Goal: Task Accomplishment & Management: Manage account settings

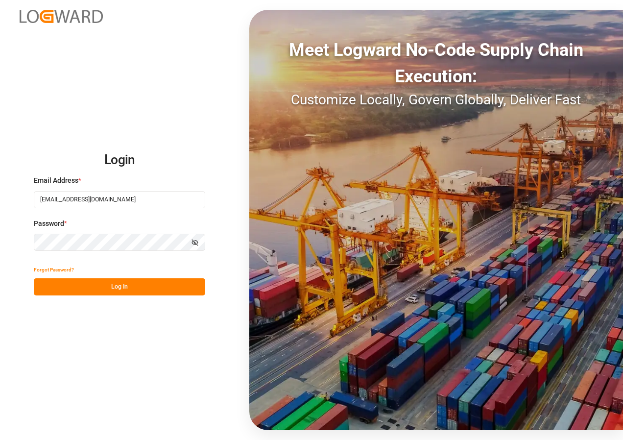
click at [114, 291] on button "Log In" at bounding box center [119, 286] width 171 height 17
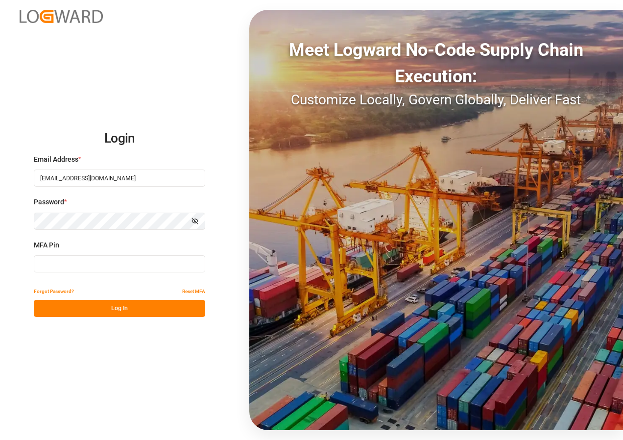
click at [90, 259] on input at bounding box center [119, 263] width 171 height 17
type input "597151"
click at [104, 310] on button "Log In" at bounding box center [119, 308] width 171 height 17
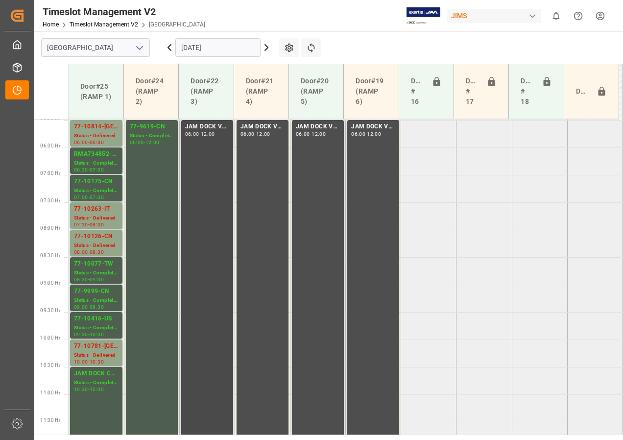
scroll to position [306, 0]
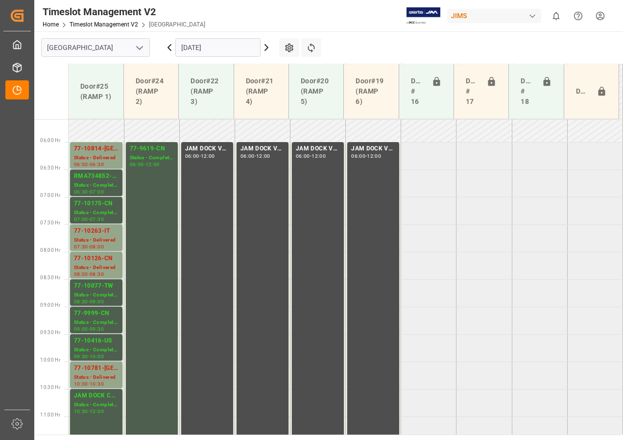
click at [204, 48] on input "[DATE]" at bounding box center [217, 47] width 85 height 19
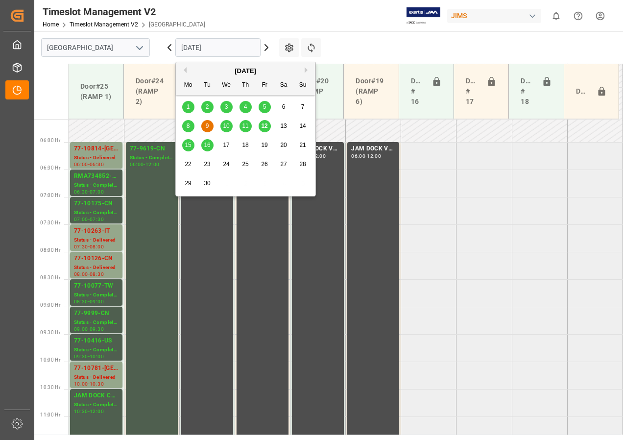
click at [205, 146] on span "16" at bounding box center [207, 144] width 6 height 7
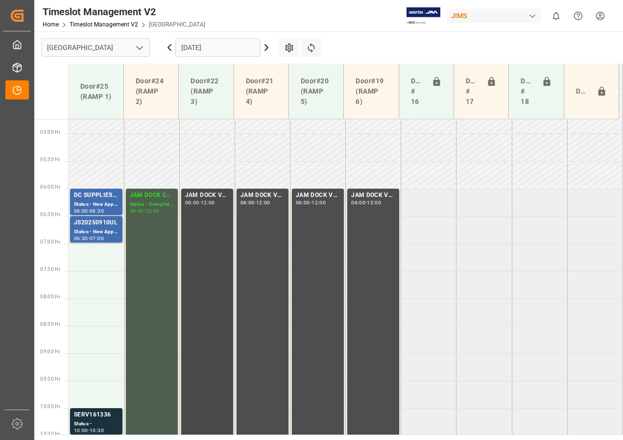
scroll to position [257, 0]
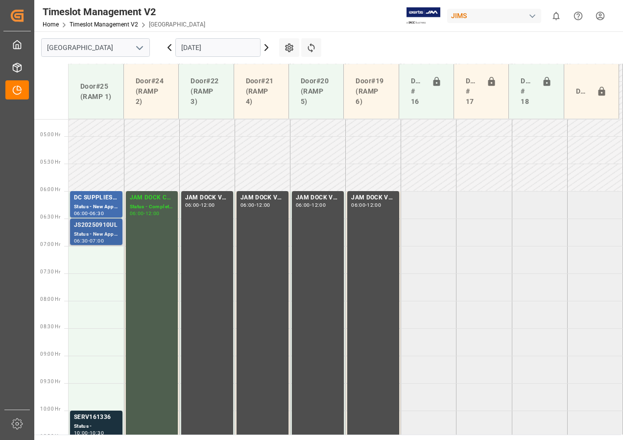
click at [94, 226] on div "JS20250910UL" at bounding box center [96, 225] width 45 height 10
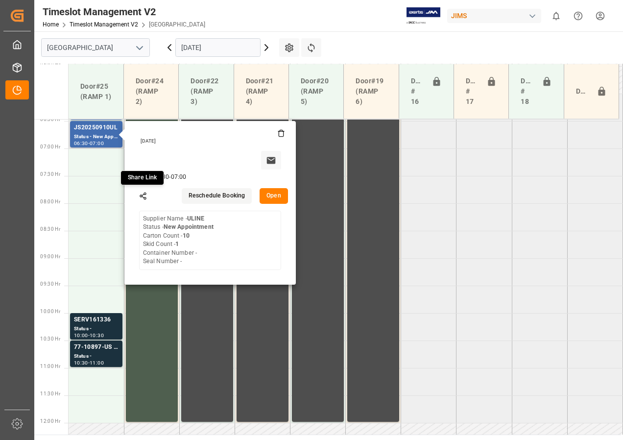
scroll to position [355, 0]
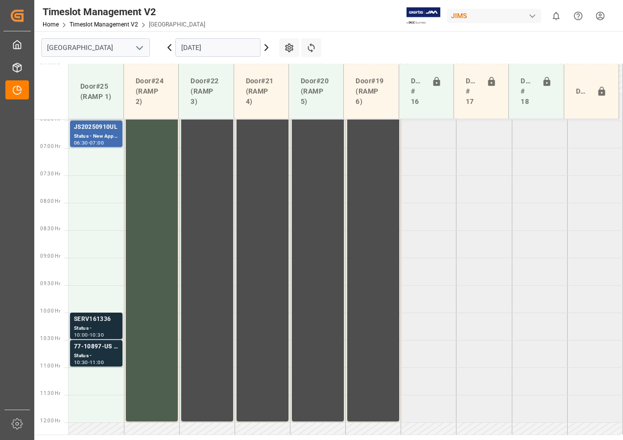
click at [89, 322] on div "SERV161336" at bounding box center [96, 319] width 45 height 10
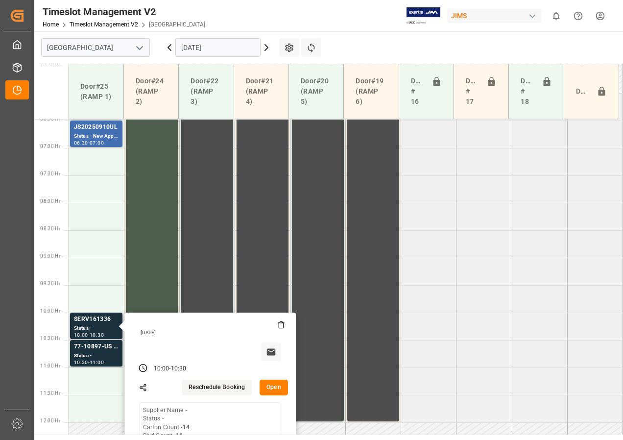
click at [271, 390] on button "Open" at bounding box center [273, 387] width 28 height 16
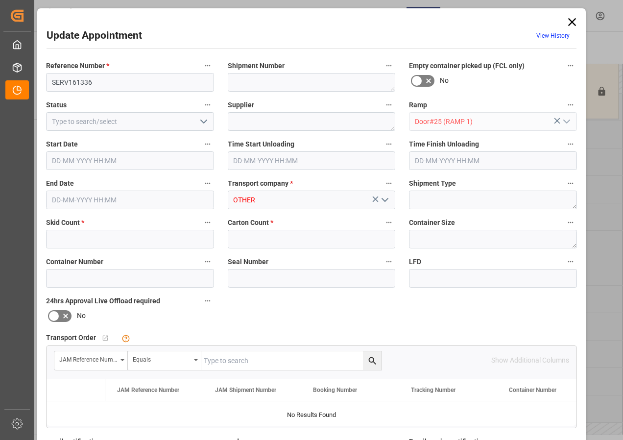
type input "14"
type input "[DATE] 10:00"
type input "[DATE] 10:30"
type input "[DATE] 12:44"
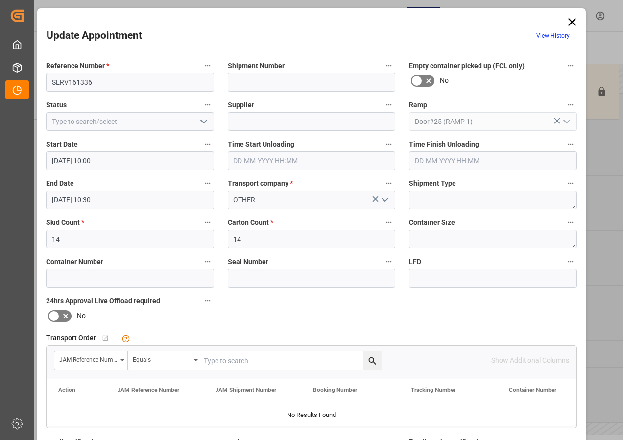
click at [96, 160] on input "[DATE] 10:00" at bounding box center [130, 160] width 168 height 19
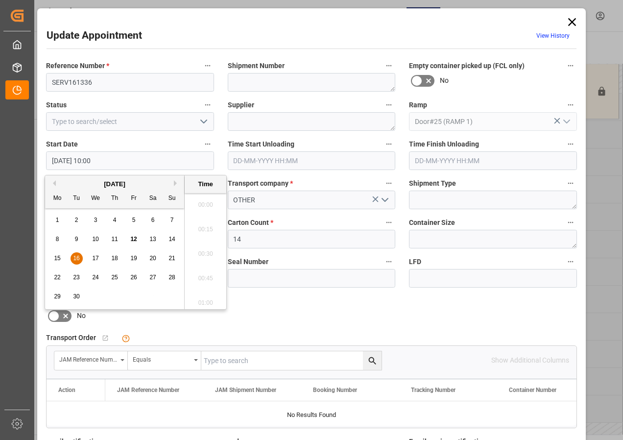
scroll to position [934, 0]
click at [75, 258] on span "16" at bounding box center [76, 258] width 6 height 7
click at [206, 199] on li "07:00" at bounding box center [206, 201] width 42 height 24
type input "[DATE] 07:00"
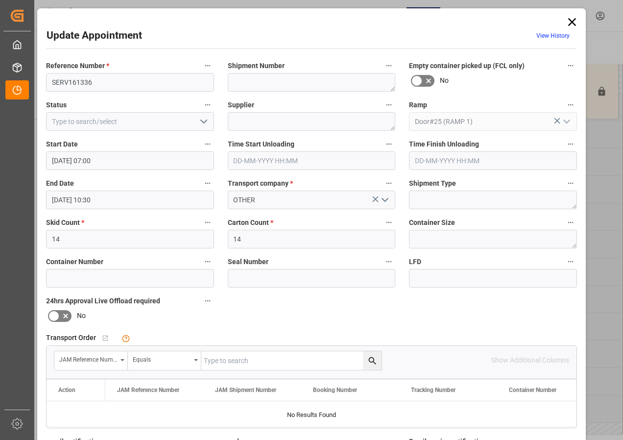
click at [84, 198] on input "[DATE] 10:30" at bounding box center [130, 199] width 168 height 19
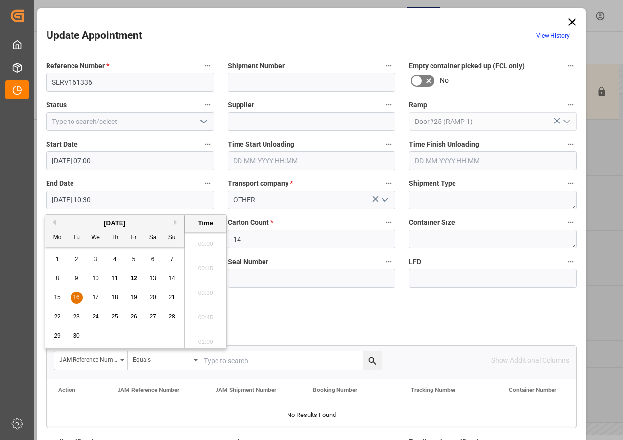
scroll to position [982, 0]
click at [77, 297] on span "16" at bounding box center [76, 297] width 6 height 7
click at [208, 287] on li "07:30" at bounding box center [206, 290] width 42 height 24
type input "[DATE] 07:30"
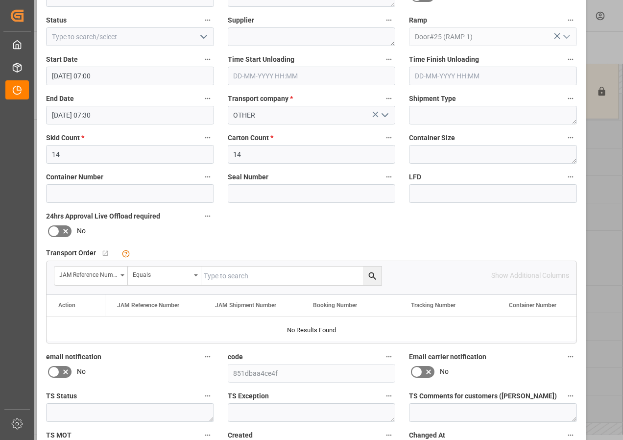
scroll to position [156, 0]
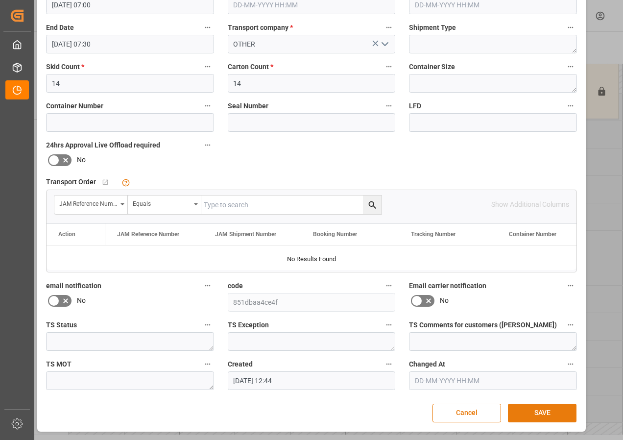
click at [526, 409] on button "SAVE" at bounding box center [542, 412] width 69 height 19
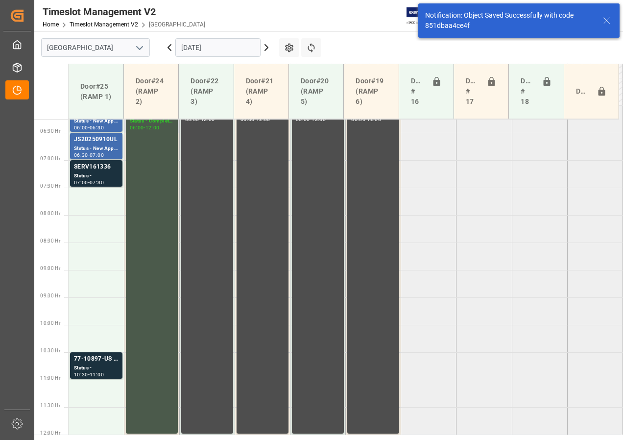
scroll to position [343, 0]
click at [97, 366] on div "Status -" at bounding box center [96, 367] width 45 height 8
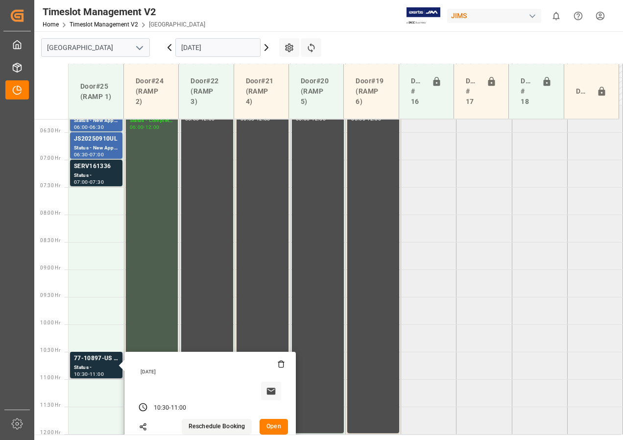
click at [276, 423] on button "Open" at bounding box center [273, 427] width 28 height 16
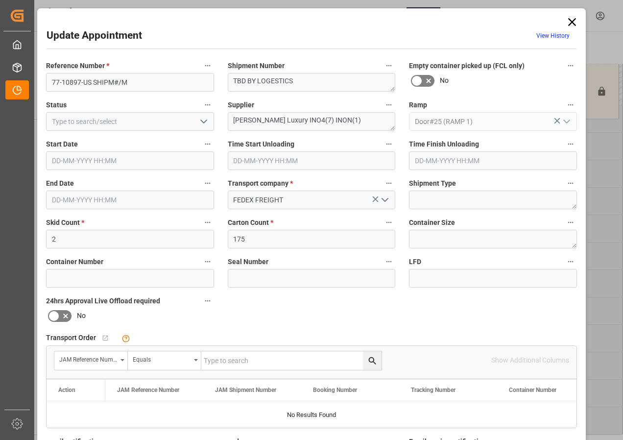
type input "[DATE] 10:30"
type input "[DATE] 11:00"
type input "[DATE] 12:14"
click at [81, 159] on input "[DATE] 10:30" at bounding box center [130, 160] width 168 height 19
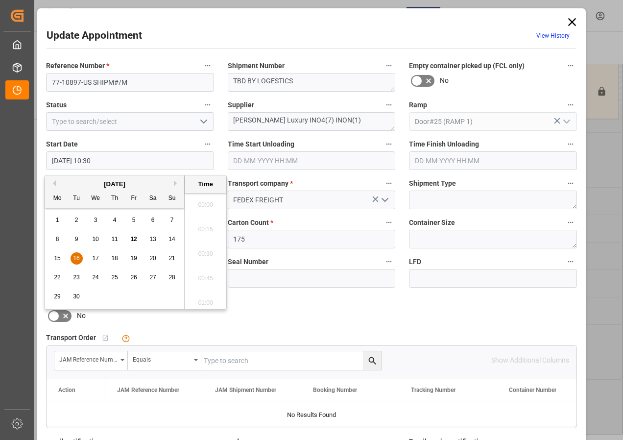
scroll to position [982, 0]
click at [76, 257] on span "16" at bounding box center [76, 258] width 6 height 7
click at [198, 200] on li "07:30" at bounding box center [206, 201] width 42 height 24
type input "[DATE] 07:30"
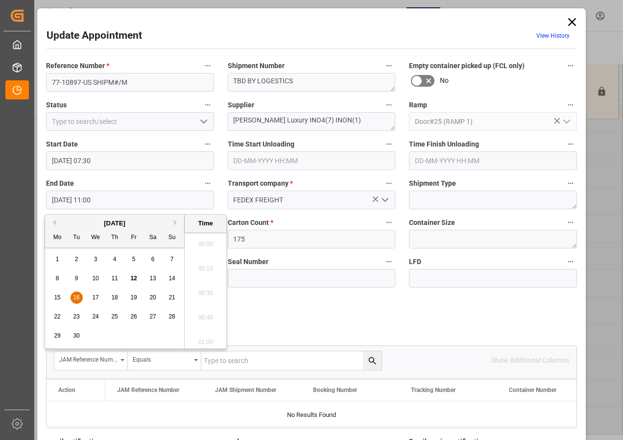
click at [70, 199] on input "[DATE] 11:00" at bounding box center [130, 199] width 168 height 19
click at [73, 295] on span "16" at bounding box center [76, 297] width 6 height 7
click at [206, 243] on li "08:00" at bounding box center [206, 241] width 42 height 24
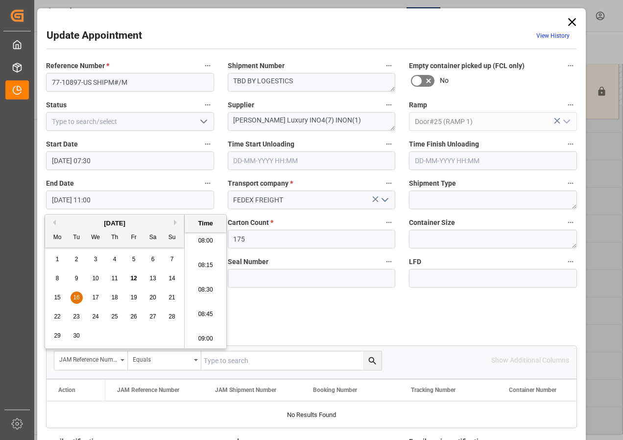
type input "[DATE] 08:00"
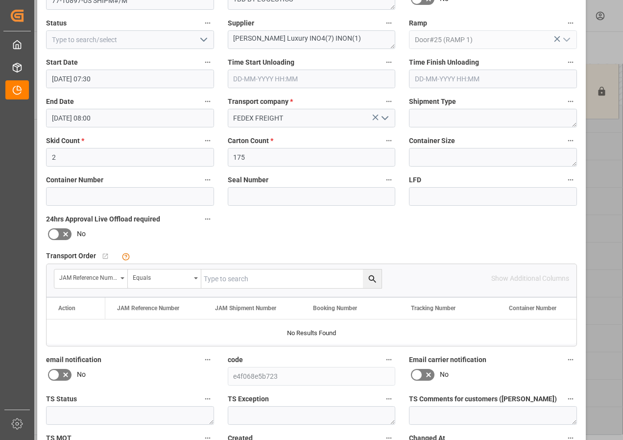
scroll to position [156, 0]
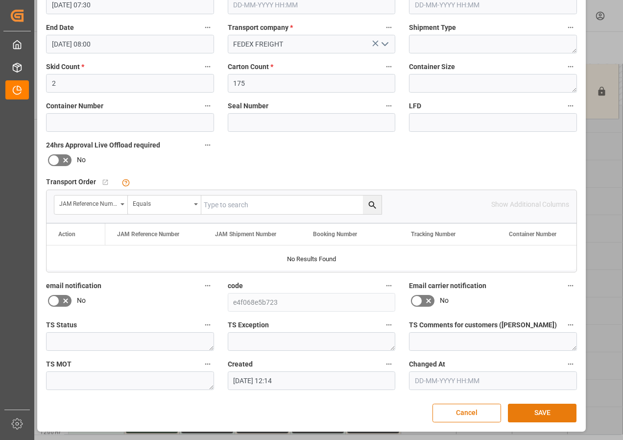
click at [537, 411] on button "SAVE" at bounding box center [542, 412] width 69 height 19
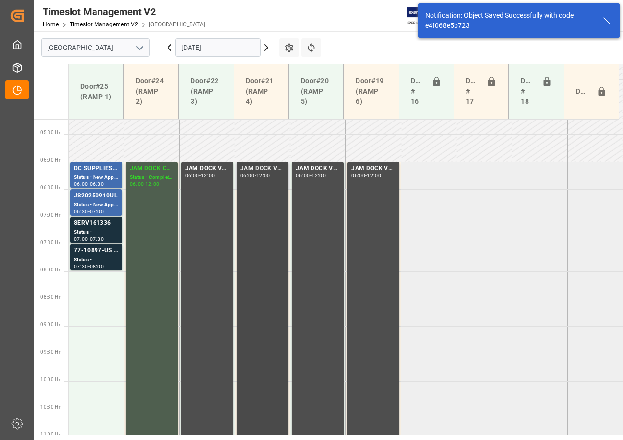
scroll to position [343, 0]
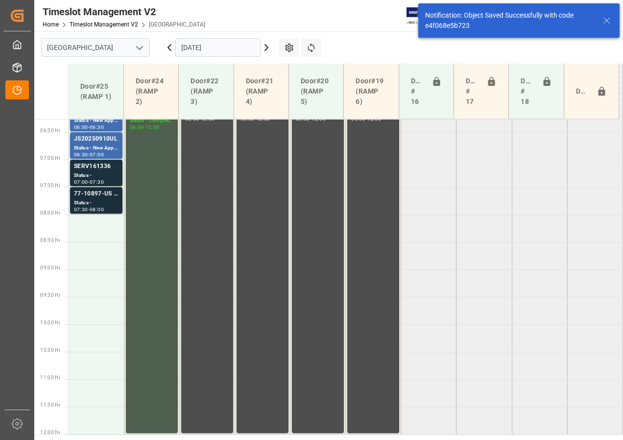
click at [101, 194] on div "77-10897-US SHIPM#/M" at bounding box center [96, 194] width 45 height 10
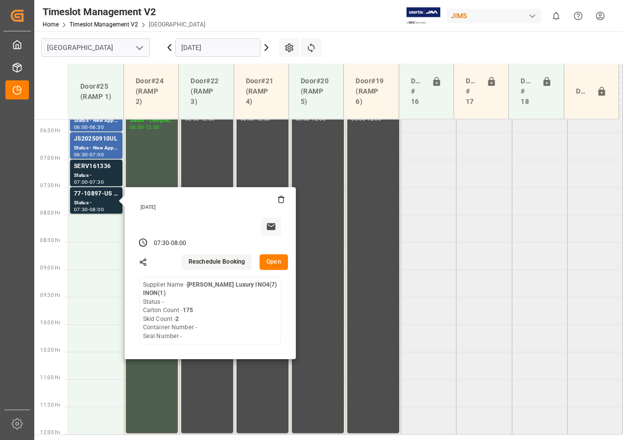
click at [485, 277] on tabel "DC SUPPLIES / [PERSON_NAME] Status - New Appointment 06:00 - 06:30 JAM DOCK CON…" at bounding box center [346, 434] width 554 height 1316
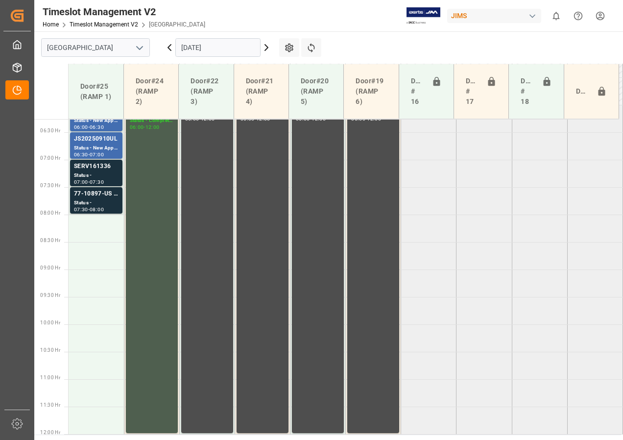
click at [205, 53] on input "[DATE]" at bounding box center [217, 47] width 85 height 19
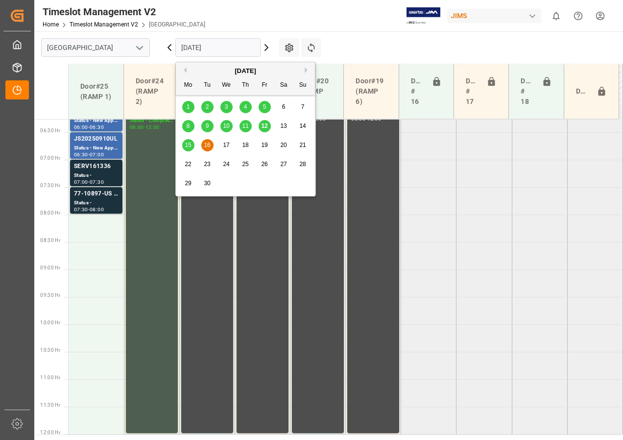
click at [188, 145] on span "15" at bounding box center [188, 144] width 6 height 7
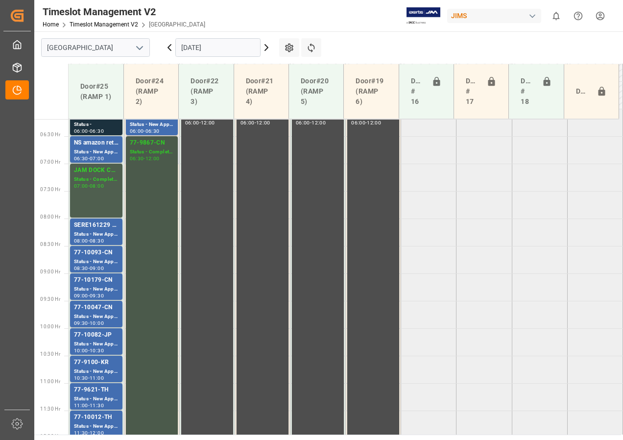
scroll to position [355, 0]
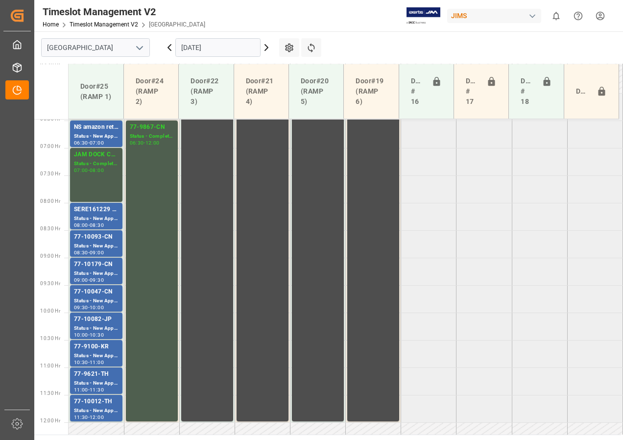
click at [199, 46] on input "[DATE]" at bounding box center [217, 47] width 85 height 19
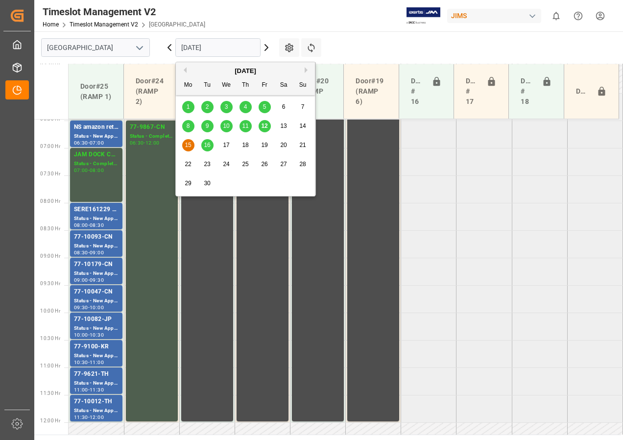
click at [206, 143] on span "16" at bounding box center [207, 144] width 6 height 7
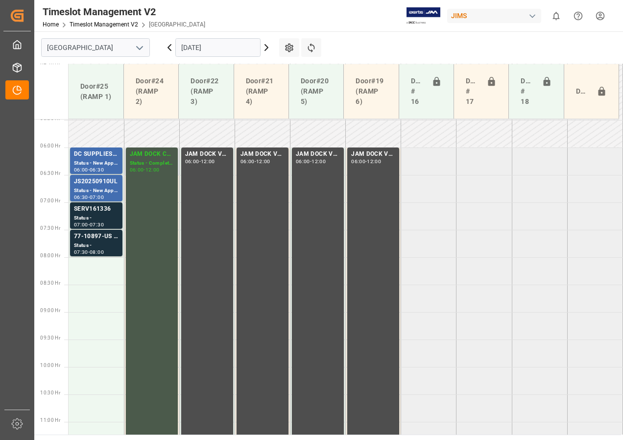
scroll to position [257, 0]
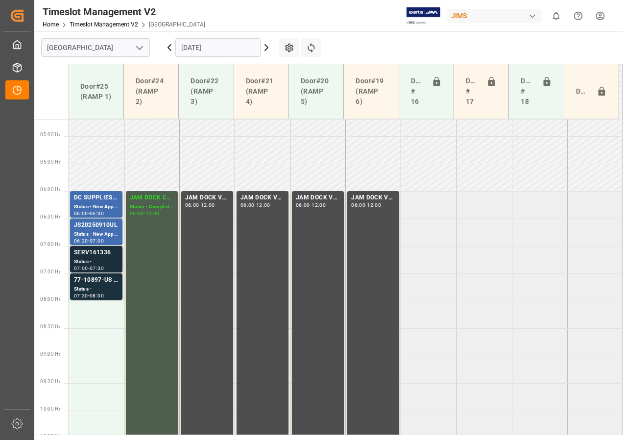
click at [96, 261] on div "Status -" at bounding box center [96, 261] width 45 height 8
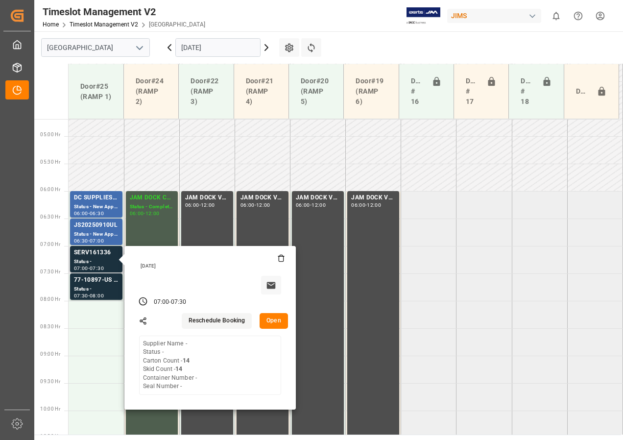
click at [272, 317] on button "Open" at bounding box center [273, 321] width 28 height 16
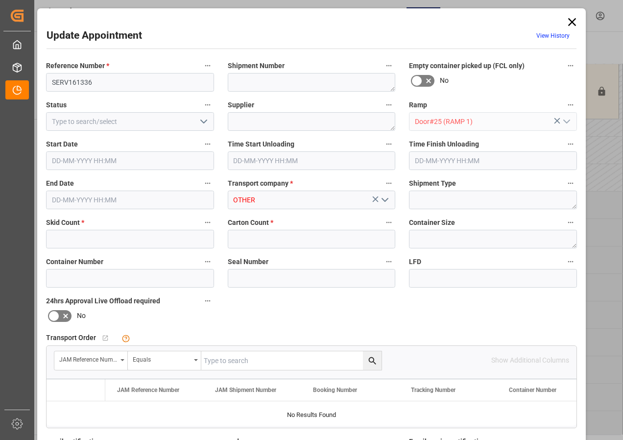
type input "14"
type input "[DATE] 07:00"
type input "[DATE] 07:30"
type input "[DATE] 12:44"
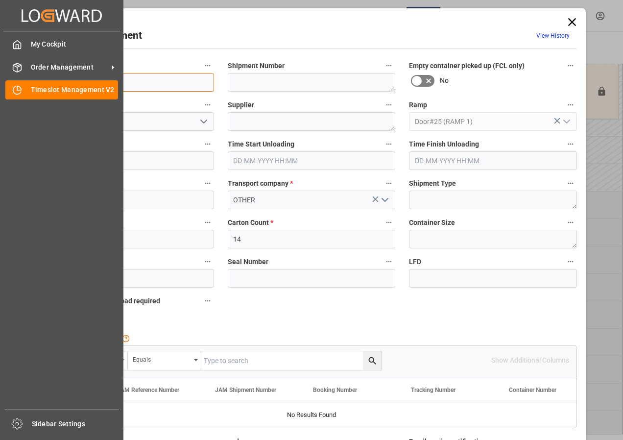
drag, startPoint x: 101, startPoint y: 80, endPoint x: 30, endPoint y: 79, distance: 71.0
click at [31, 79] on body "Created by potrace 1.15, written by [PERSON_NAME] [DATE]-[DATE] Created by potr…" at bounding box center [311, 220] width 623 height 440
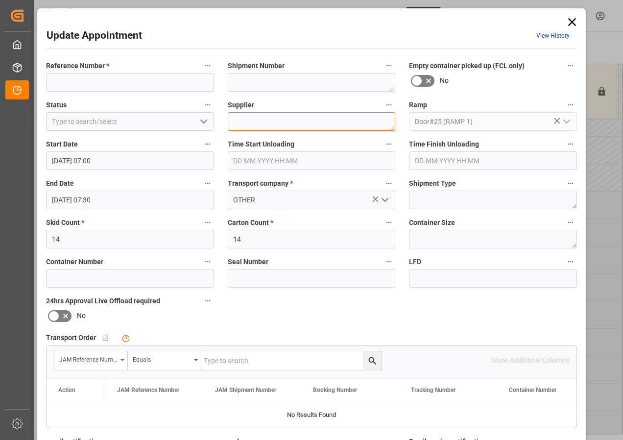
click at [255, 119] on textarea at bounding box center [312, 121] width 168 height 19
paste textarea "SERV161336"
click at [233, 120] on textarea "SERV161336" at bounding box center [312, 121] width 168 height 19
type textarea "BEST BUY RMA / SERV161336"
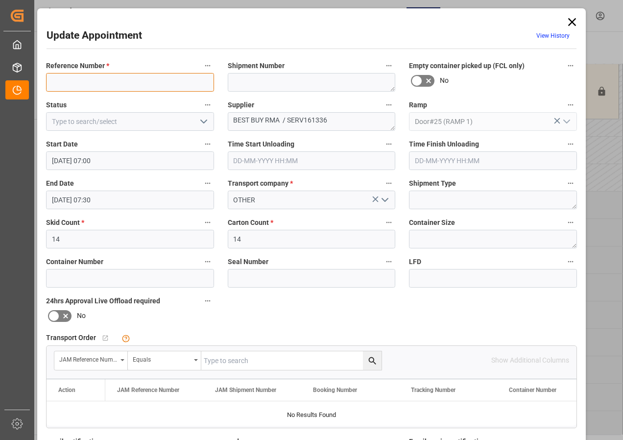
click at [100, 79] on input at bounding box center [130, 82] width 168 height 19
type input "BESTBUY RMA"
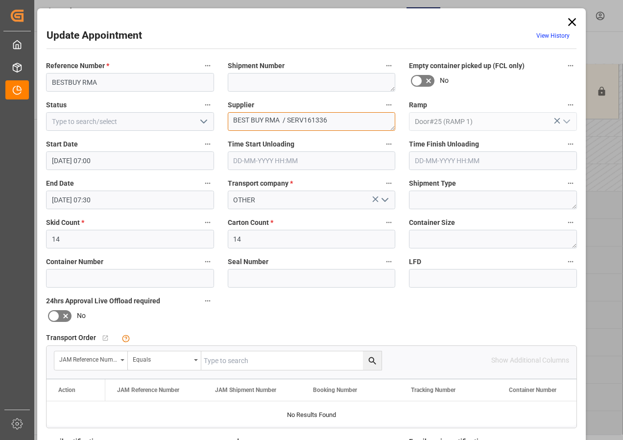
click at [251, 117] on textarea "BEST BUY RMA / SERV161336" at bounding box center [312, 121] width 168 height 19
type textarea "BESTBUY RMA / SERV161336"
click at [202, 125] on icon "open menu" at bounding box center [204, 122] width 12 height 12
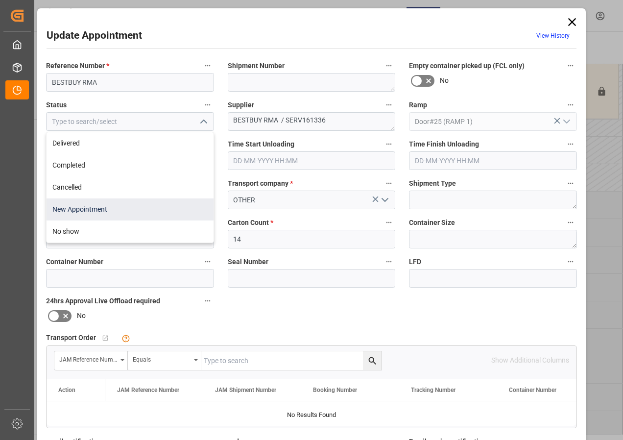
click at [95, 207] on div "New Appointment" at bounding box center [130, 209] width 167 height 22
type input "New Appointment"
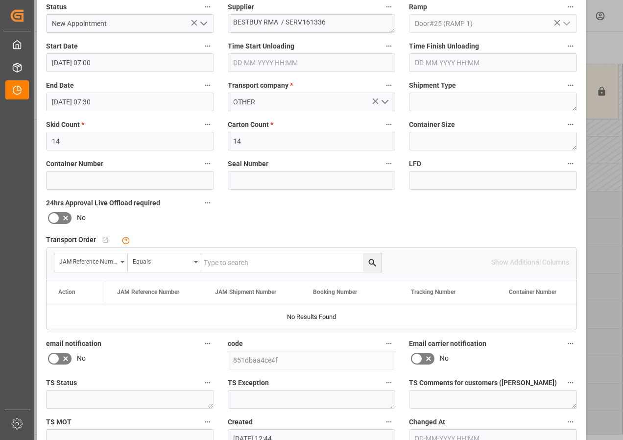
scroll to position [156, 0]
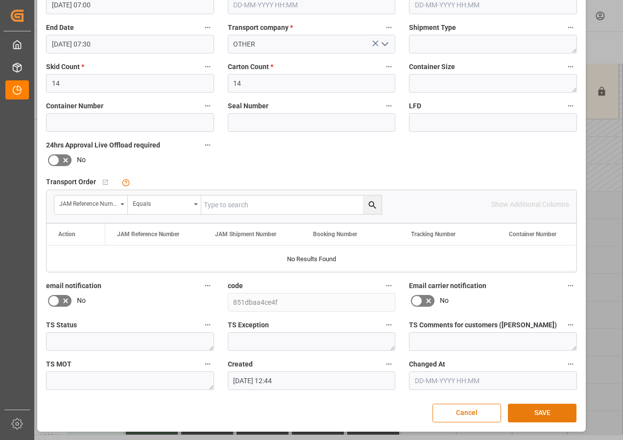
click at [547, 411] on button "SAVE" at bounding box center [542, 412] width 69 height 19
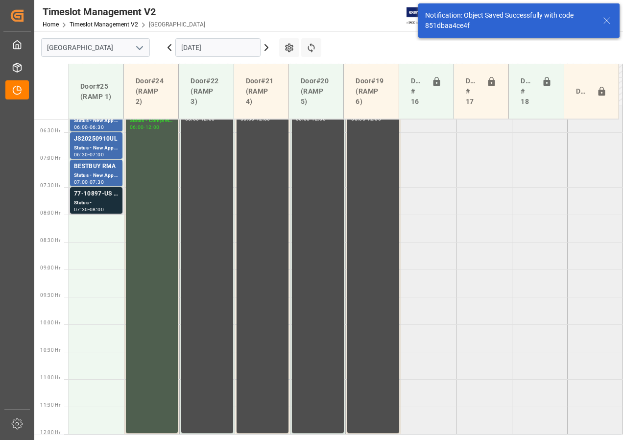
scroll to position [294, 0]
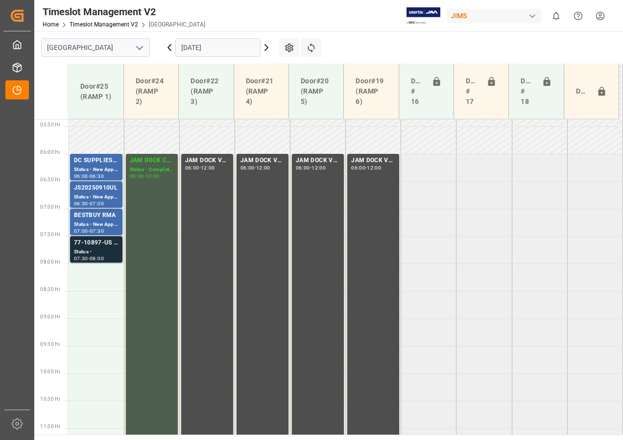
click at [100, 244] on div "77-10897-US SHIPM#/M" at bounding box center [96, 243] width 45 height 10
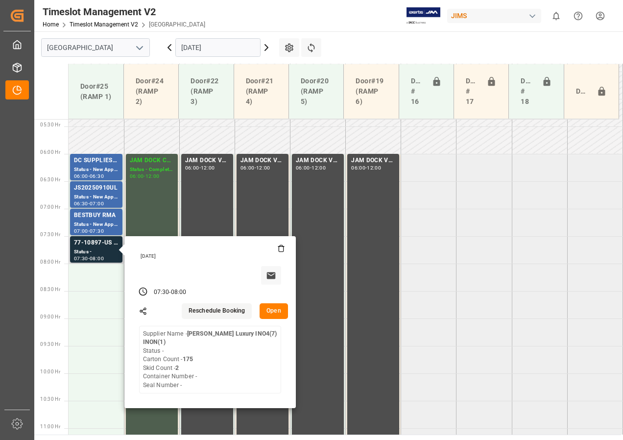
click at [275, 314] on button "Open" at bounding box center [273, 311] width 28 height 16
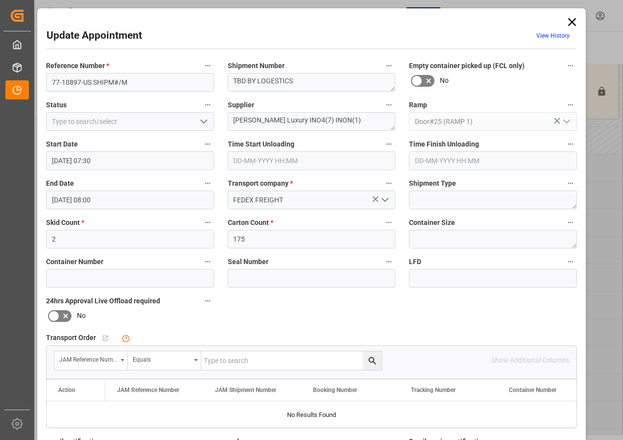
click at [223, 357] on input "text" at bounding box center [291, 360] width 180 height 19
type input "77-10897-us"
click at [370, 358] on icon "search button" at bounding box center [372, 360] width 10 height 10
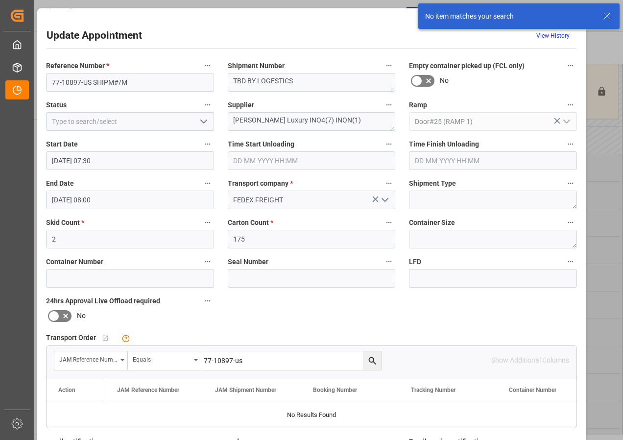
click at [602, 42] on div "Update Appointment View History Reference Number * 77-10897-US SHIPM#/M Shipmen…" at bounding box center [311, 220] width 623 height 440
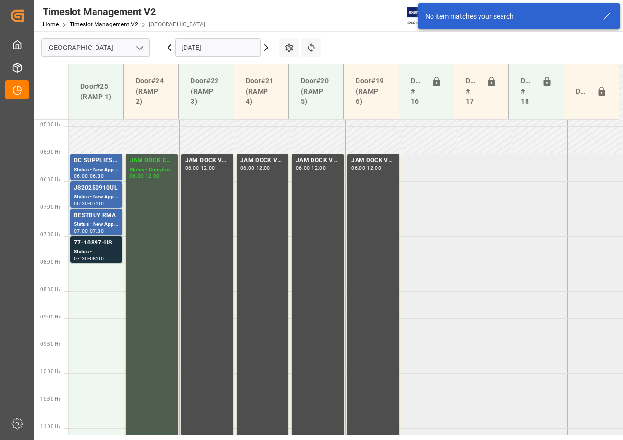
click at [209, 49] on input "[DATE]" at bounding box center [217, 47] width 85 height 19
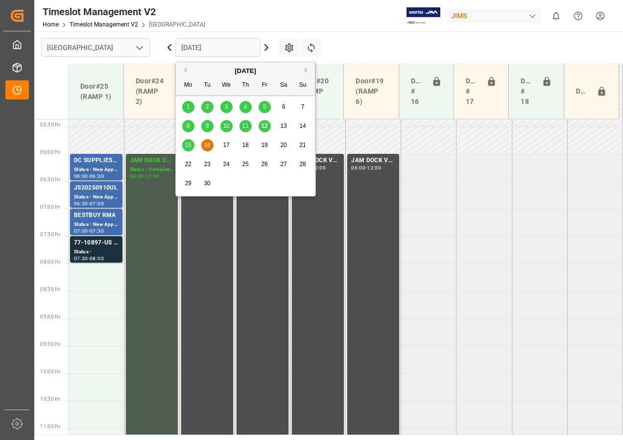
click at [263, 125] on span "12" at bounding box center [264, 125] width 6 height 7
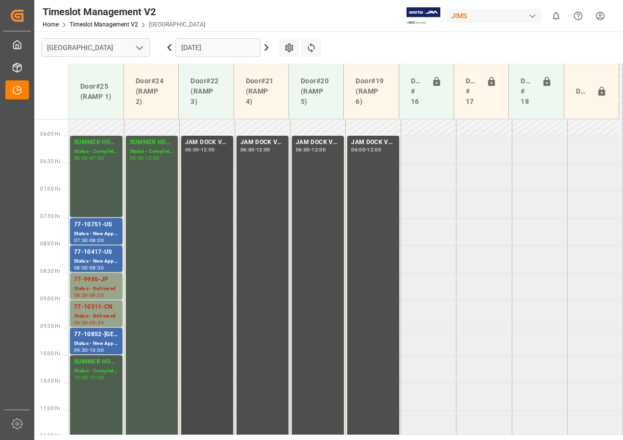
scroll to position [300, 0]
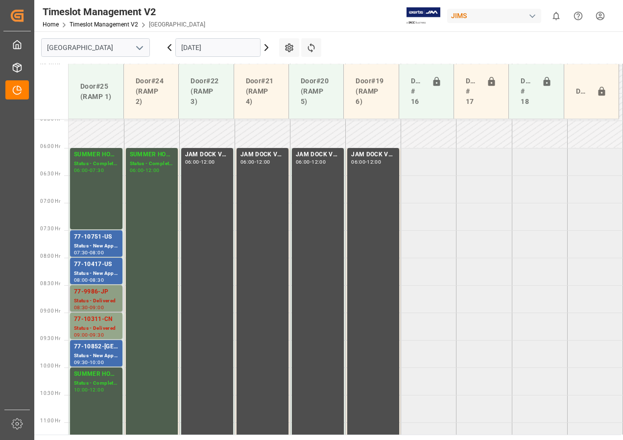
click at [96, 301] on div "Status - Delivered" at bounding box center [96, 301] width 45 height 8
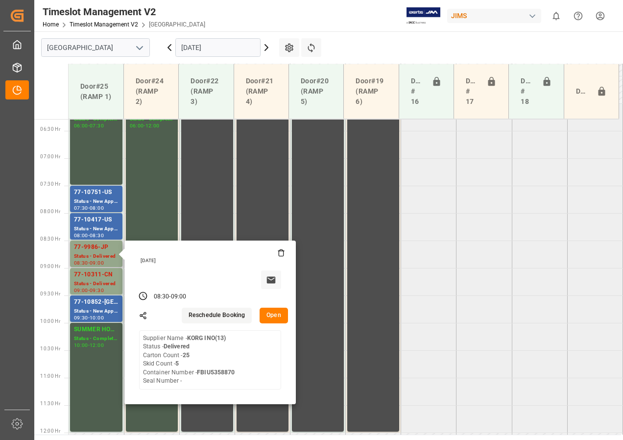
scroll to position [398, 0]
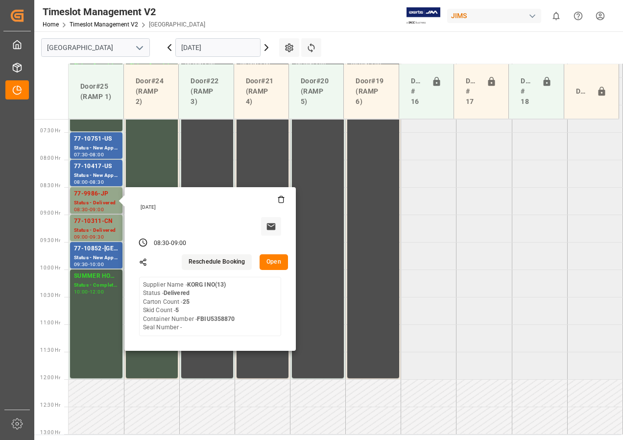
click at [271, 266] on button "Open" at bounding box center [273, 262] width 28 height 16
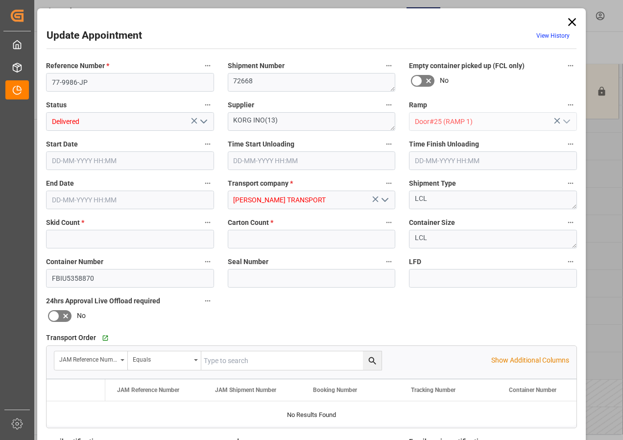
type input "5"
type input "25"
type input "[DATE] 08:30"
type input "[DATE] 07:45"
type input "[DATE] 09:00"
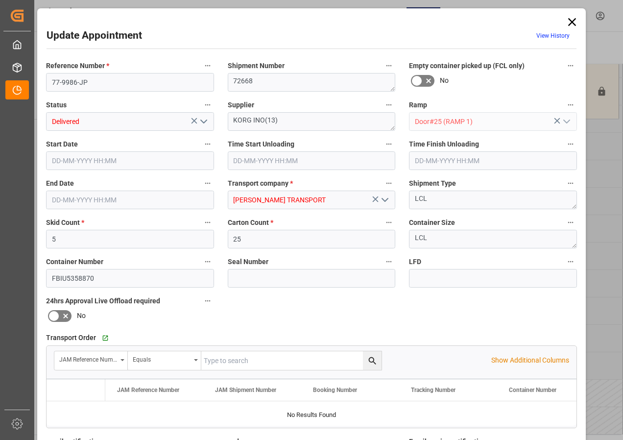
type input "[DATE] 13:18"
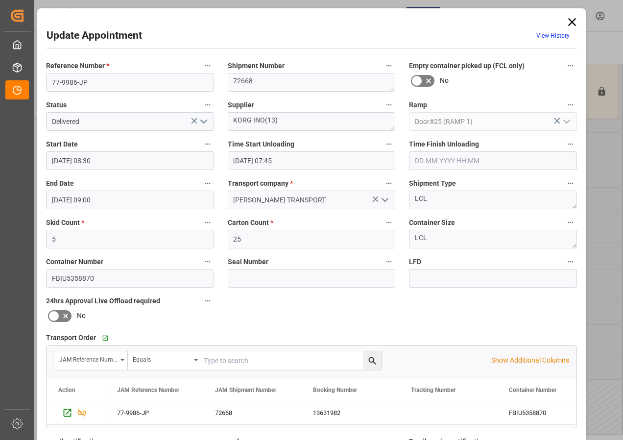
click at [570, 16] on icon at bounding box center [572, 22] width 14 height 14
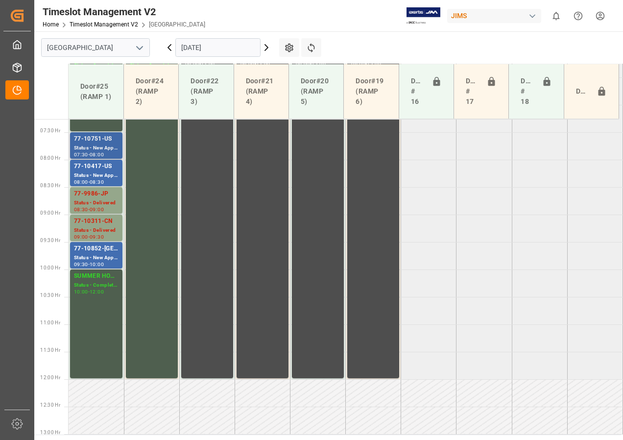
click at [92, 144] on div "Status - New Appointment" at bounding box center [96, 148] width 45 height 8
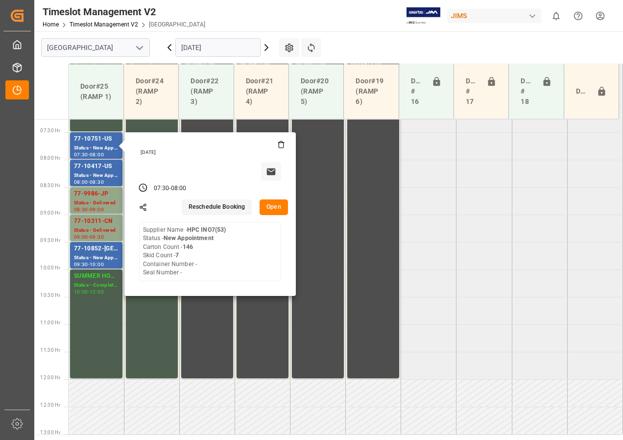
click at [271, 208] on button "Open" at bounding box center [273, 207] width 28 height 16
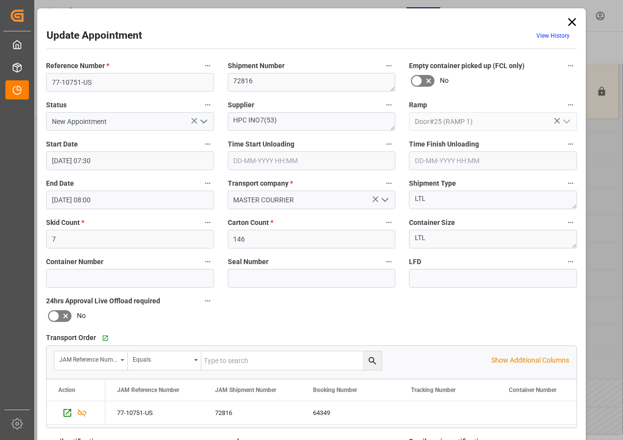
click at [568, 17] on icon at bounding box center [572, 22] width 14 height 14
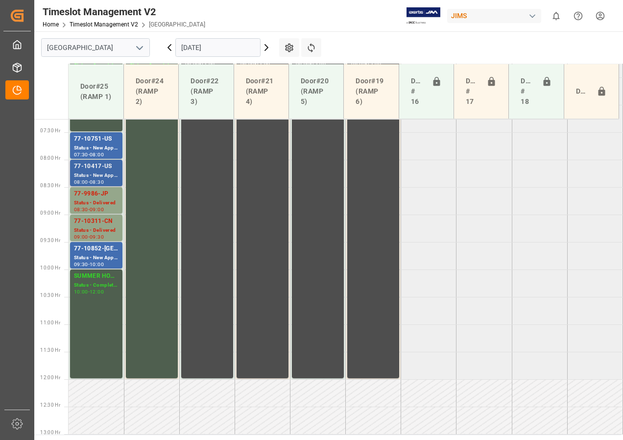
click at [87, 168] on div "77-10417-US" at bounding box center [96, 167] width 45 height 10
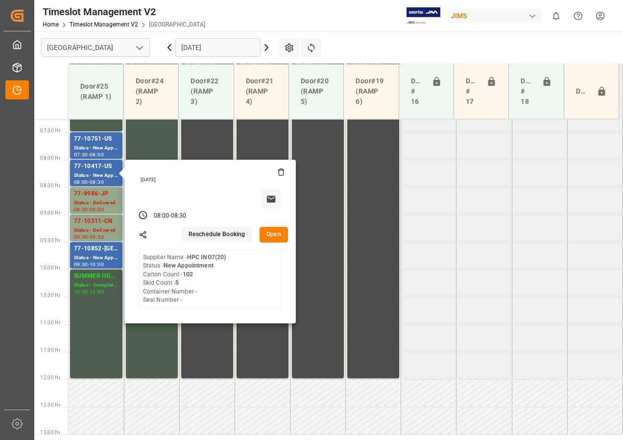
click at [277, 236] on button "Open" at bounding box center [273, 235] width 28 height 16
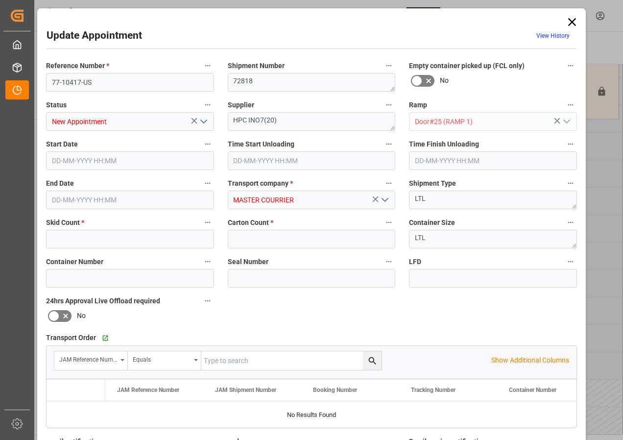
type input "5"
type input "102"
type input "[DATE] 08:00"
type input "[DATE] 08:30"
type input "[DATE] 14:38"
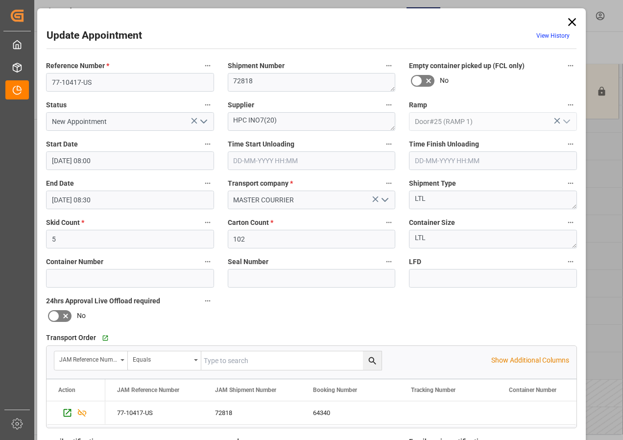
click at [567, 21] on icon at bounding box center [572, 22] width 14 height 14
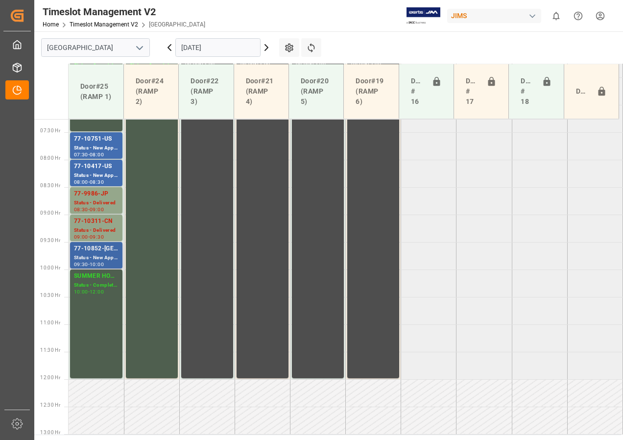
click at [100, 251] on div "77-10852-[GEOGRAPHIC_DATA]" at bounding box center [96, 249] width 45 height 10
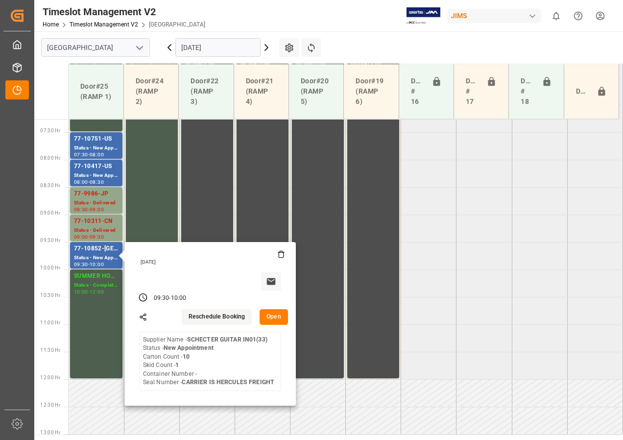
click at [522, 283] on tabel "SUMMER HOURS FINAL Status - Completed 06:00 - 07:30 SUMMER HOURS FINAL Status -…" at bounding box center [346, 379] width 554 height 1316
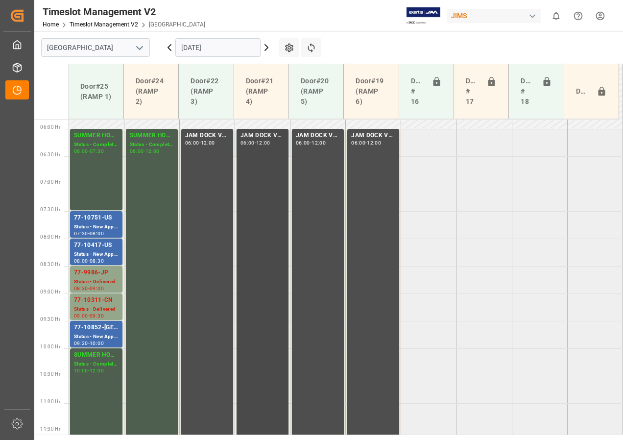
scroll to position [349, 0]
